Goal: Navigation & Orientation: Understand site structure

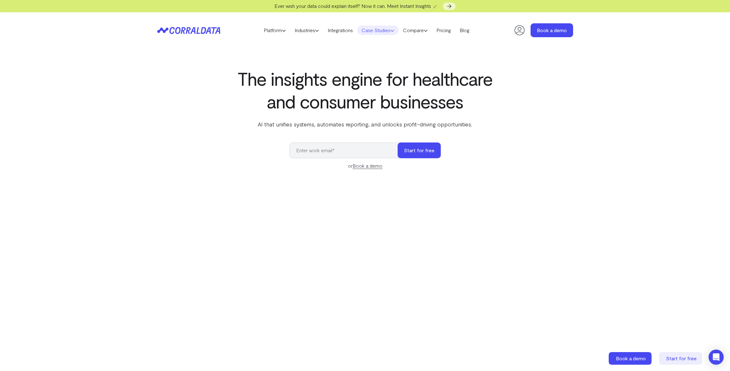
click at [382, 30] on link "Case Studies" at bounding box center [378, 30] width 41 height 9
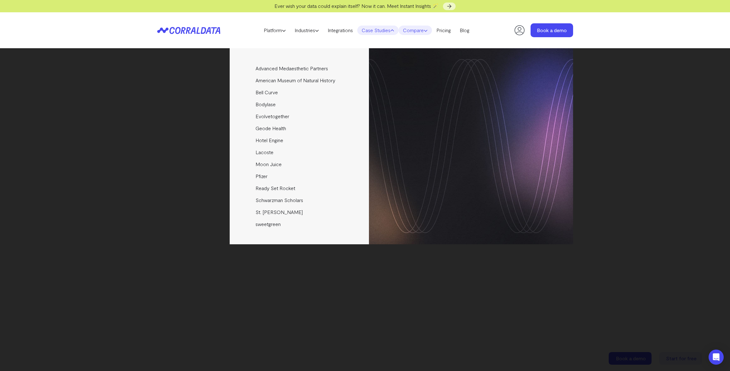
click at [419, 32] on link "Compare" at bounding box center [415, 30] width 33 height 9
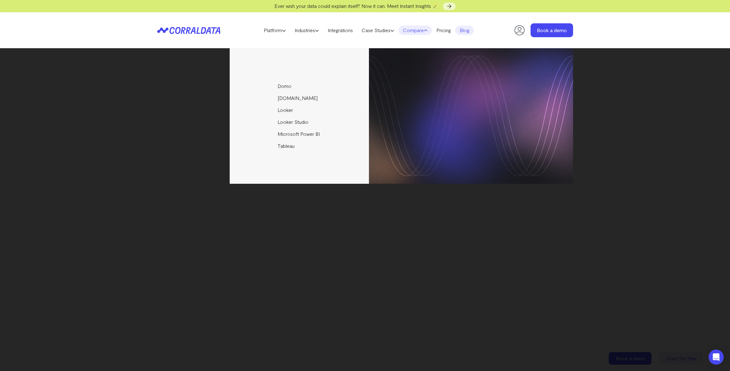
click at [469, 31] on link "Blog" at bounding box center [465, 30] width 19 height 9
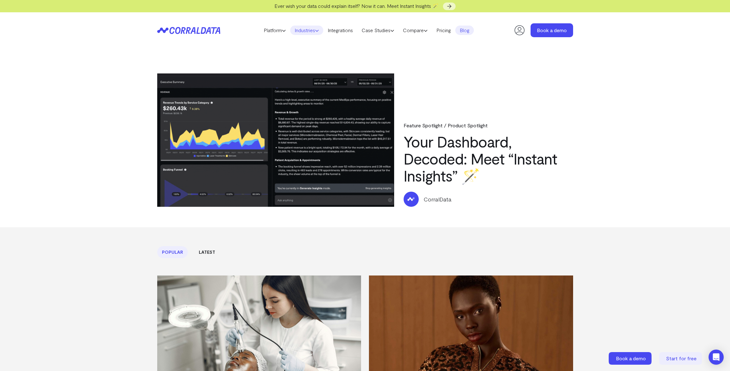
click at [317, 30] on icon at bounding box center [317, 31] width 4 height 4
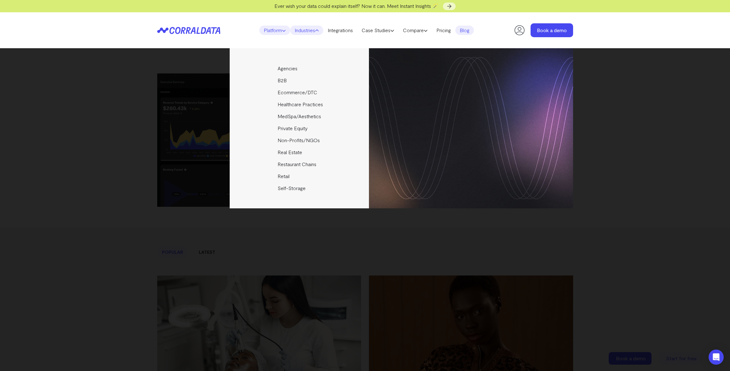
click at [267, 29] on link "Platform" at bounding box center [274, 30] width 31 height 9
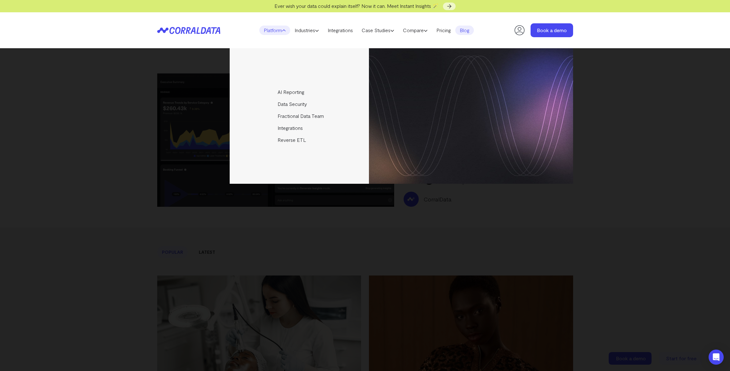
click at [138, 32] on div "Platform AI Reporting Use AI to effortlessly answer any business questions from…" at bounding box center [365, 30] width 730 height 36
